Goal: Task Accomplishment & Management: Manage account settings

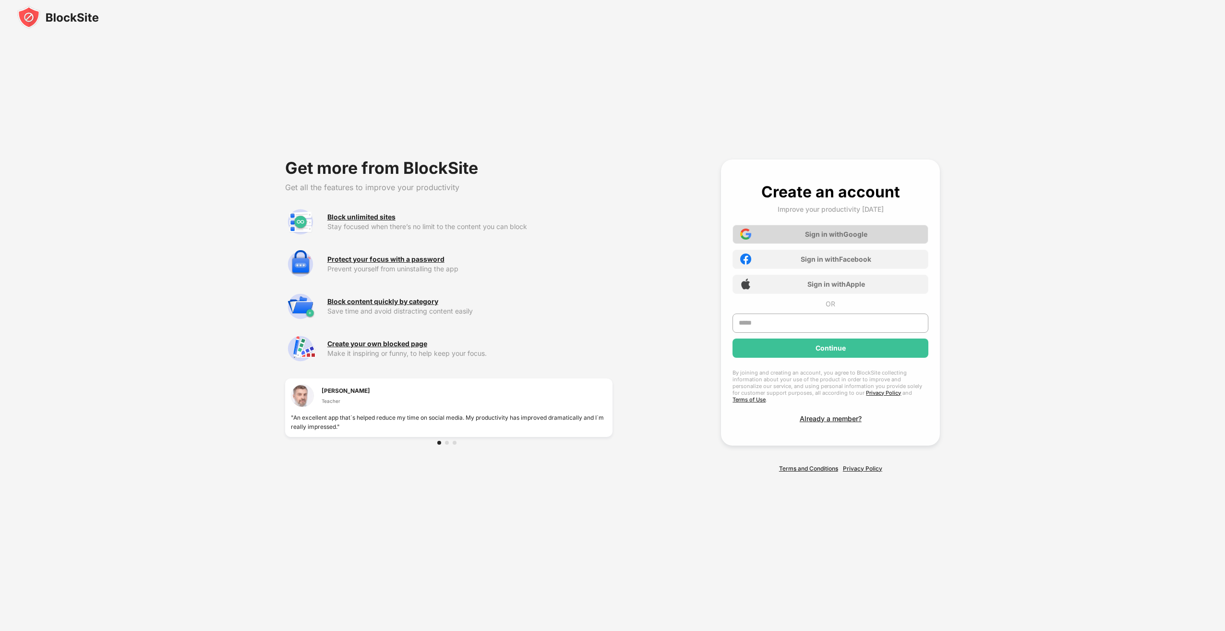
click at [805, 238] on div "Sign in with Google" at bounding box center [836, 234] width 62 height 8
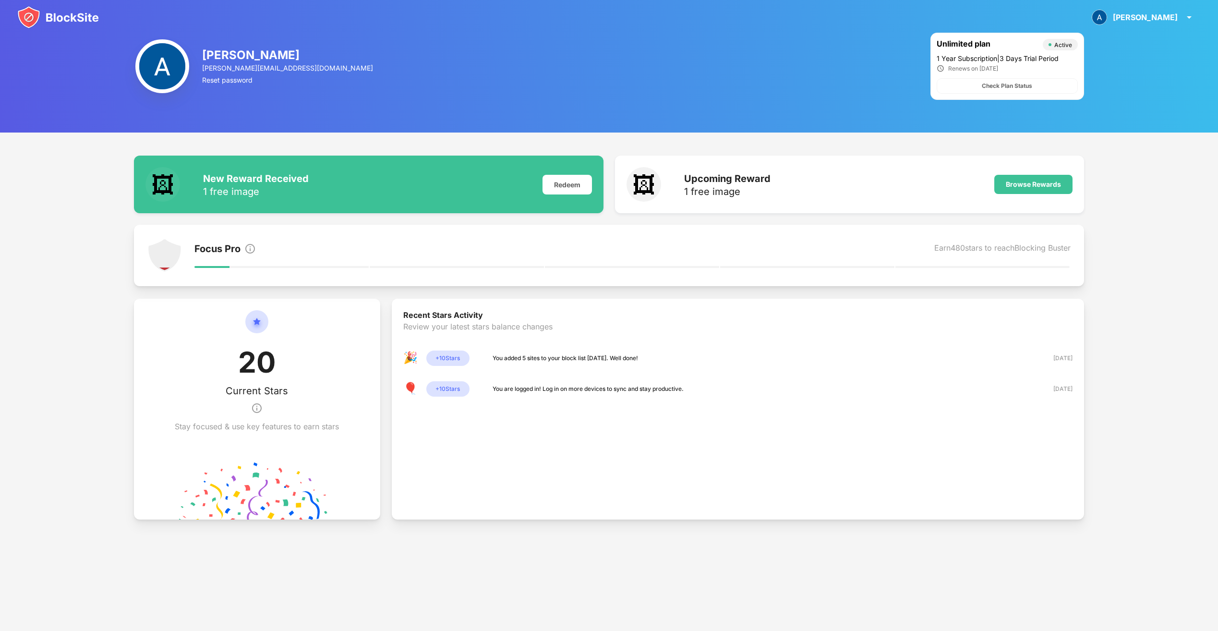
click at [670, 359] on div "🎉 + 10 Stars You added 5 sites to your block list [DATE]. Well done! [DATE]" at bounding box center [737, 357] width 669 height 15
click at [528, 362] on div "You added 5 sites to your block list [DATE]. Well done!" at bounding box center [564, 358] width 145 height 10
click at [438, 353] on div "+ 10 Stars" at bounding box center [447, 357] width 43 height 15
click at [415, 361] on div "🎉" at bounding box center [410, 357] width 15 height 15
click at [1182, 12] on div "[PERSON_NAME] [PERSON_NAME] View Account Insights Rewards Settings Support Log …" at bounding box center [1143, 17] width 115 height 23
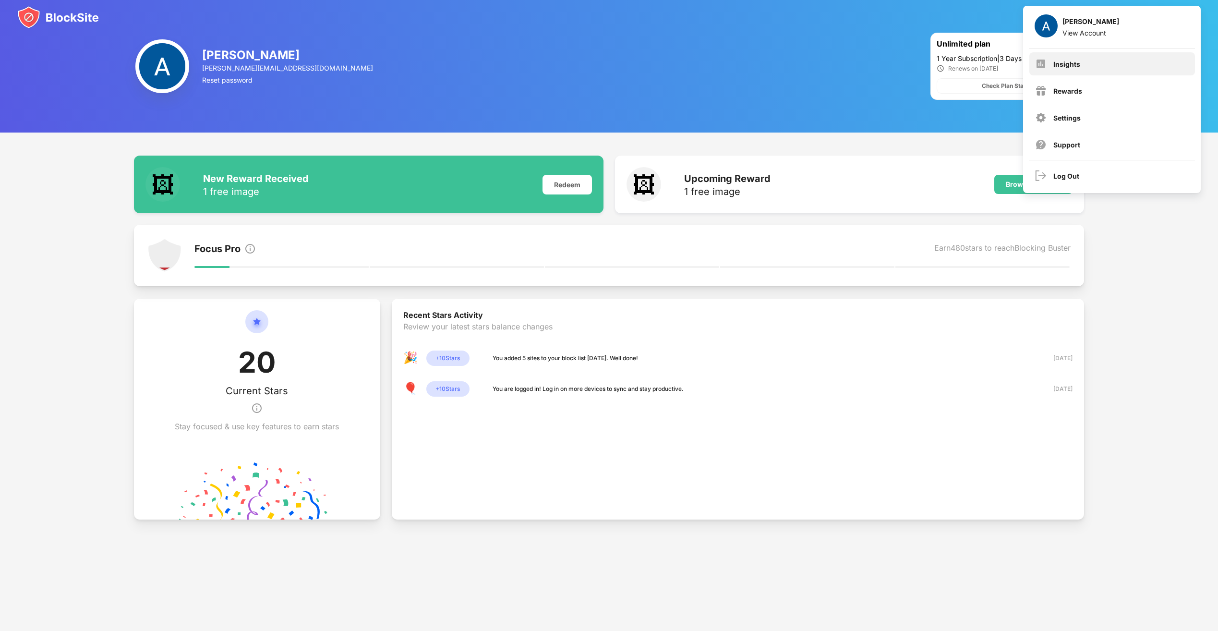
click at [1078, 66] on div "Insights" at bounding box center [1066, 64] width 27 height 8
